Goal: Check status: Check status

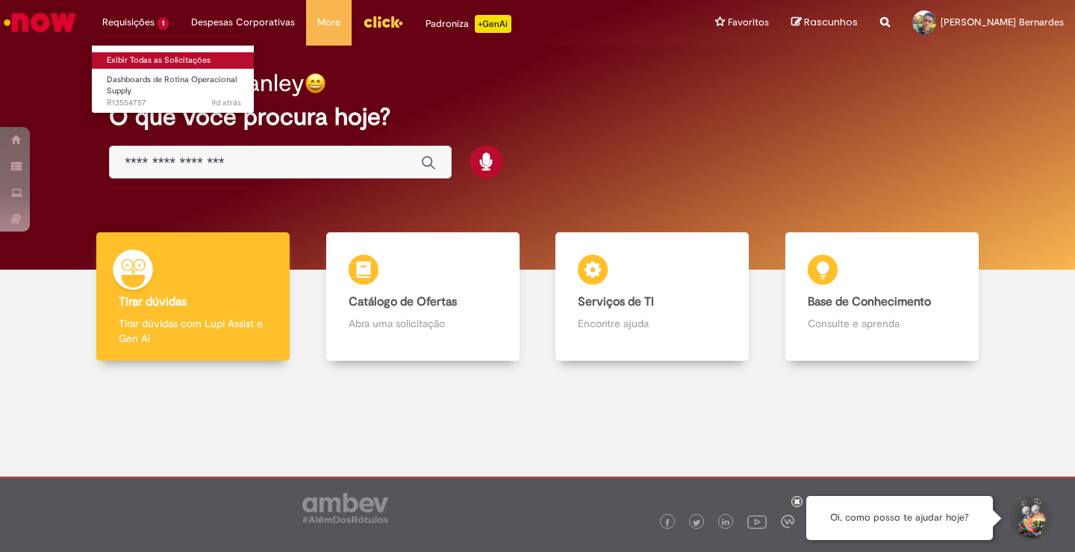
click at [180, 59] on link "Exibir Todas as Solicitações" at bounding box center [174, 60] width 164 height 16
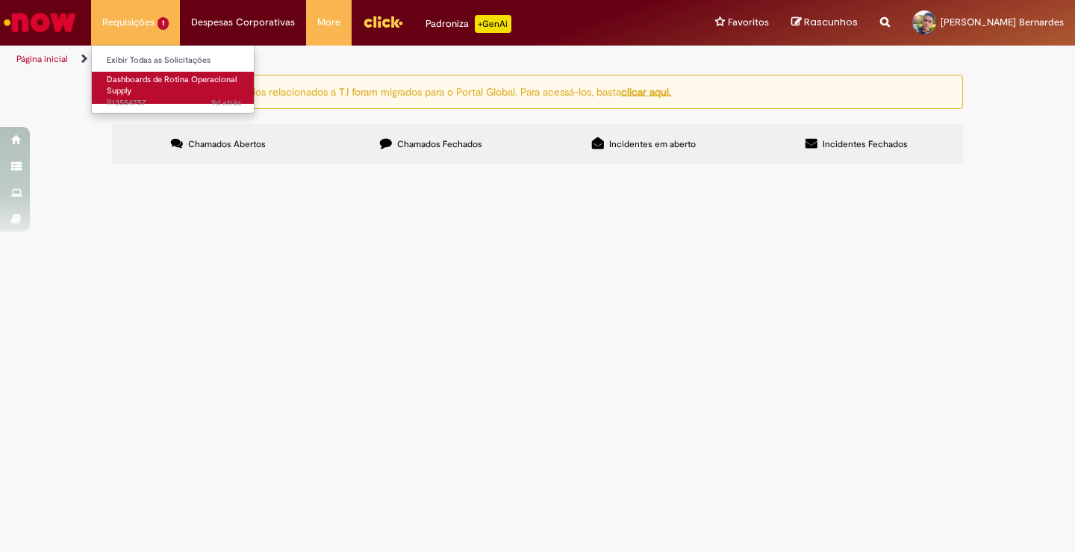
click at [152, 88] on link "Dashboards de Rotina Operacional Supply 9d atrás 9 dias atrás R13554757" at bounding box center [174, 88] width 164 height 32
click at [148, 81] on span "Dashboards de Rotina Operacional Supply" at bounding box center [172, 85] width 130 height 23
